Goal: Navigation & Orientation: Understand site structure

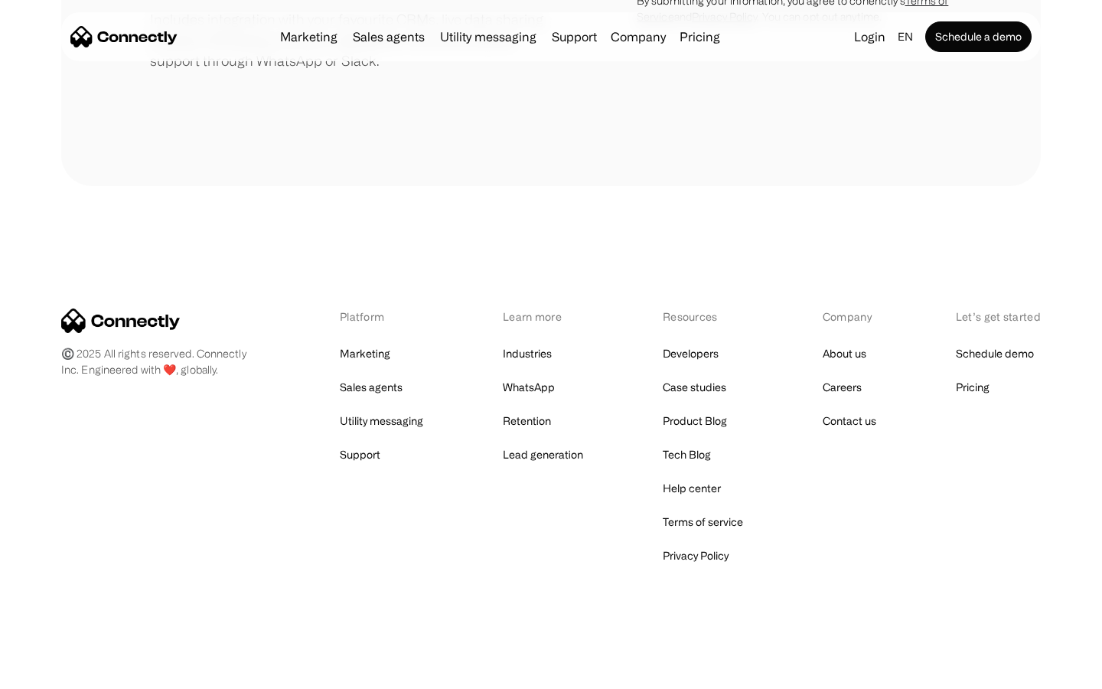
scroll to position [711, 0]
